Goal: Navigation & Orientation: Find specific page/section

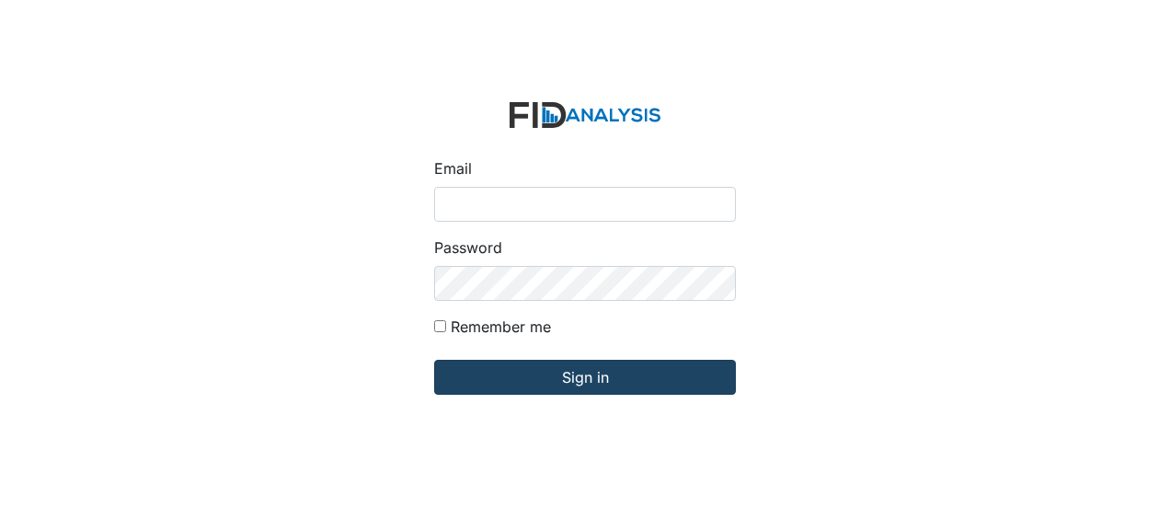
type input "[EMAIL_ADDRESS][DOMAIN_NAME]"
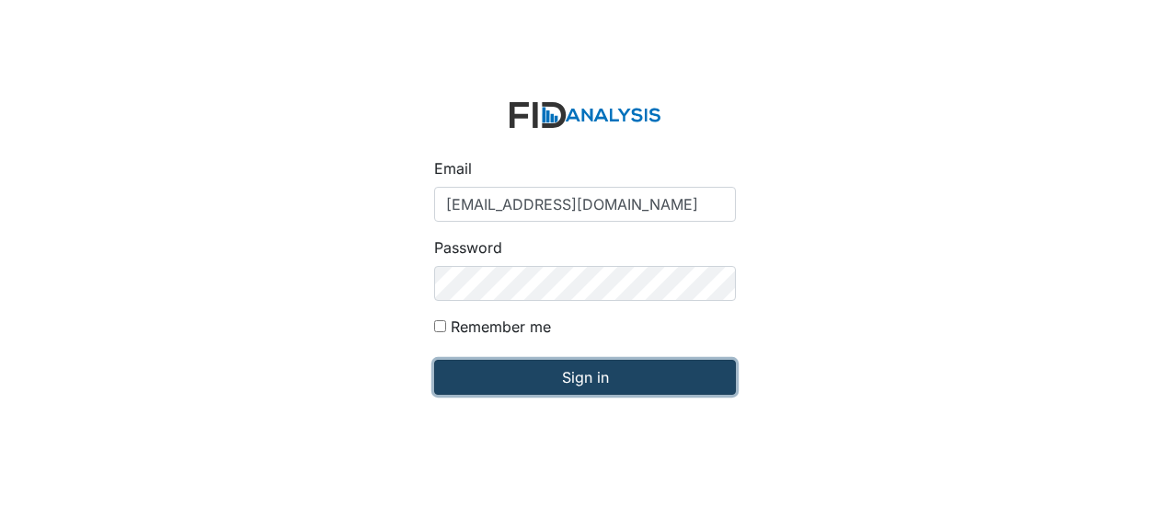
click at [527, 375] on input "Sign in" at bounding box center [585, 377] width 302 height 35
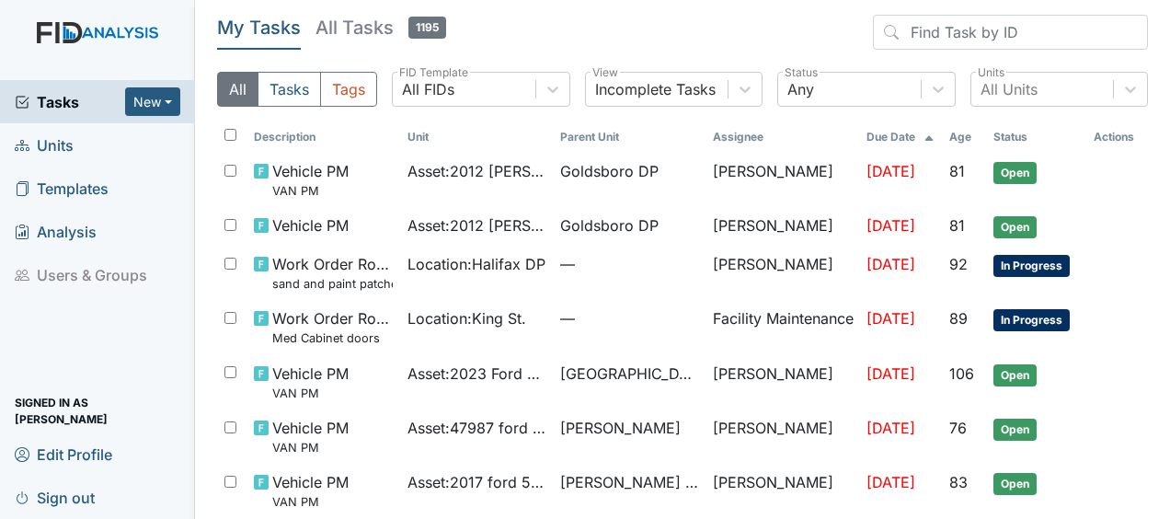
click at [58, 145] on span "Units" at bounding box center [44, 145] width 59 height 29
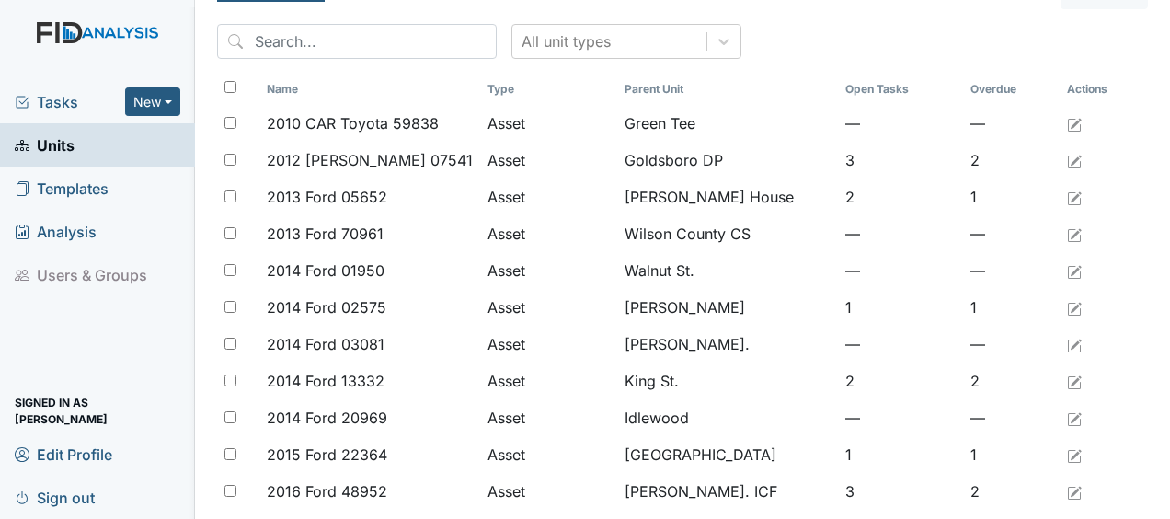
scroll to position [53, 0]
